Goal: Information Seeking & Learning: Learn about a topic

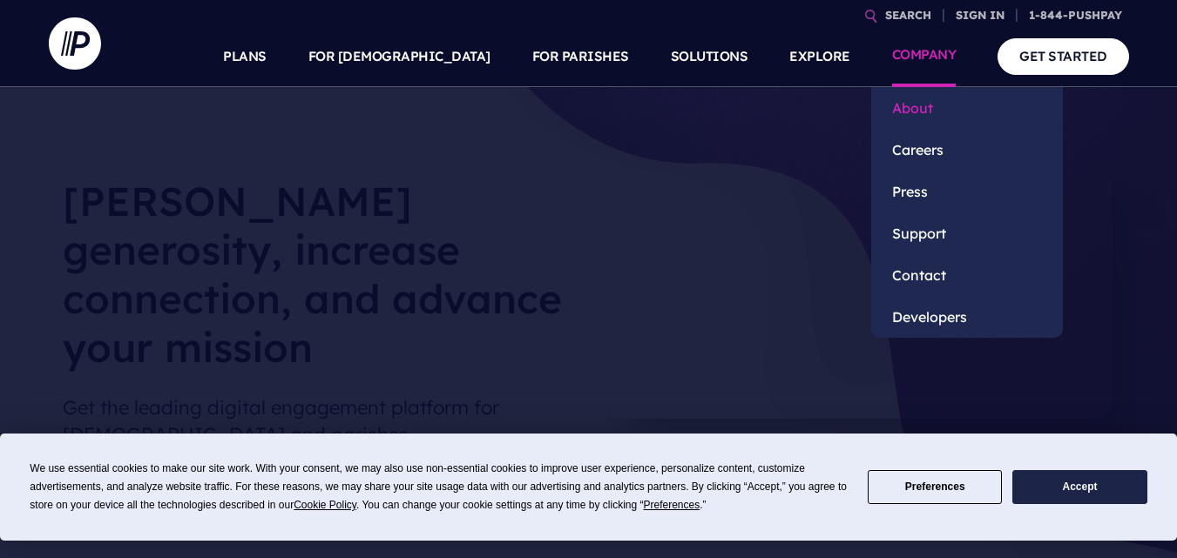
click at [912, 110] on link "About" at bounding box center [967, 108] width 192 height 42
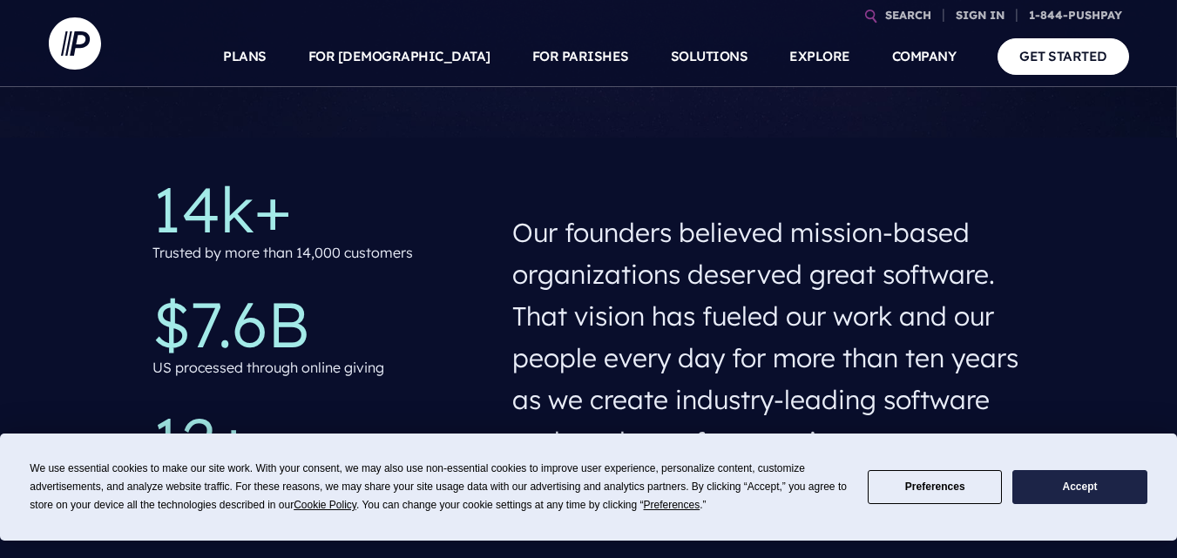
scroll to position [581, 0]
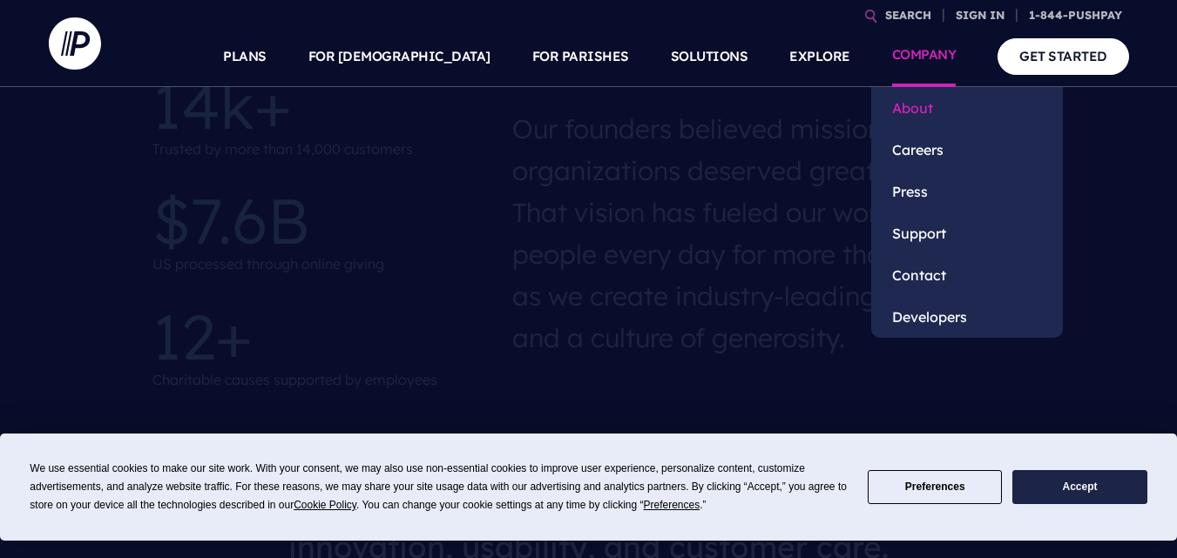
click at [894, 115] on link "About" at bounding box center [967, 108] width 192 height 42
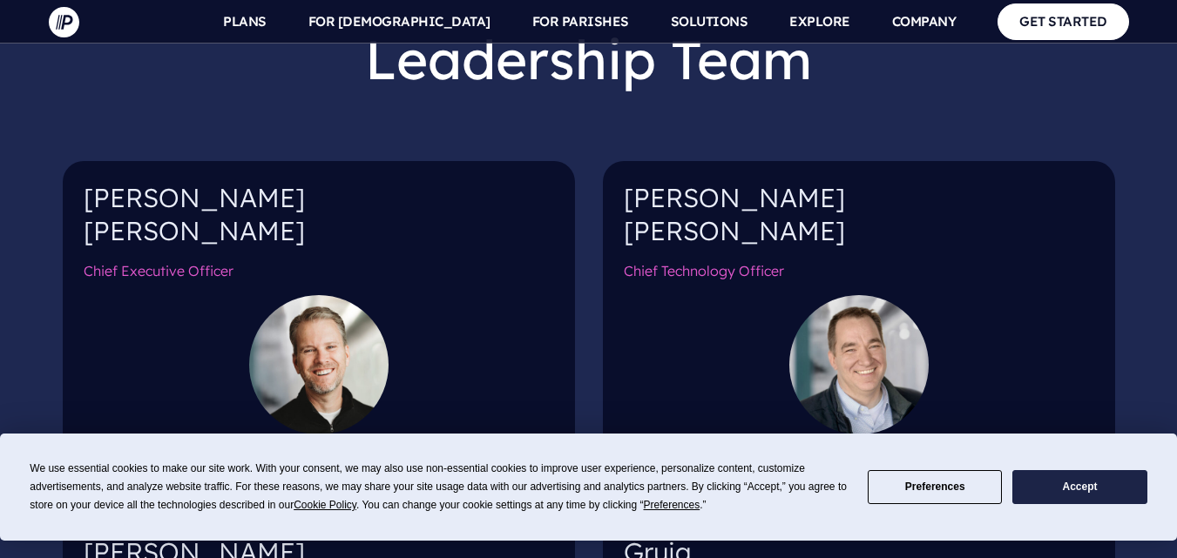
scroll to position [1888, 0]
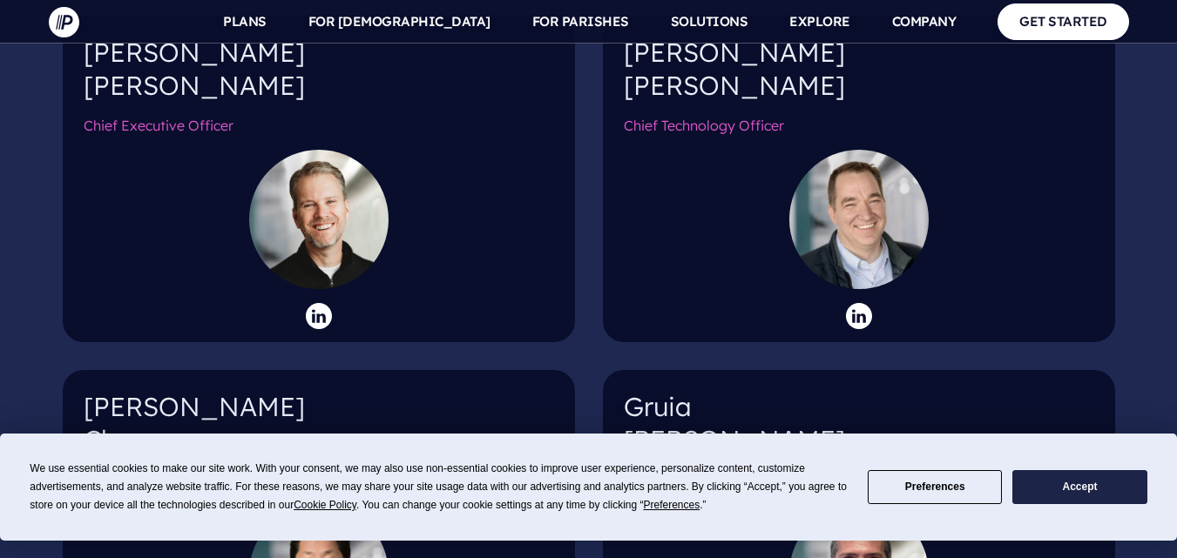
click at [331, 303] on icon at bounding box center [319, 316] width 26 height 26
